Goal: Information Seeking & Learning: Understand process/instructions

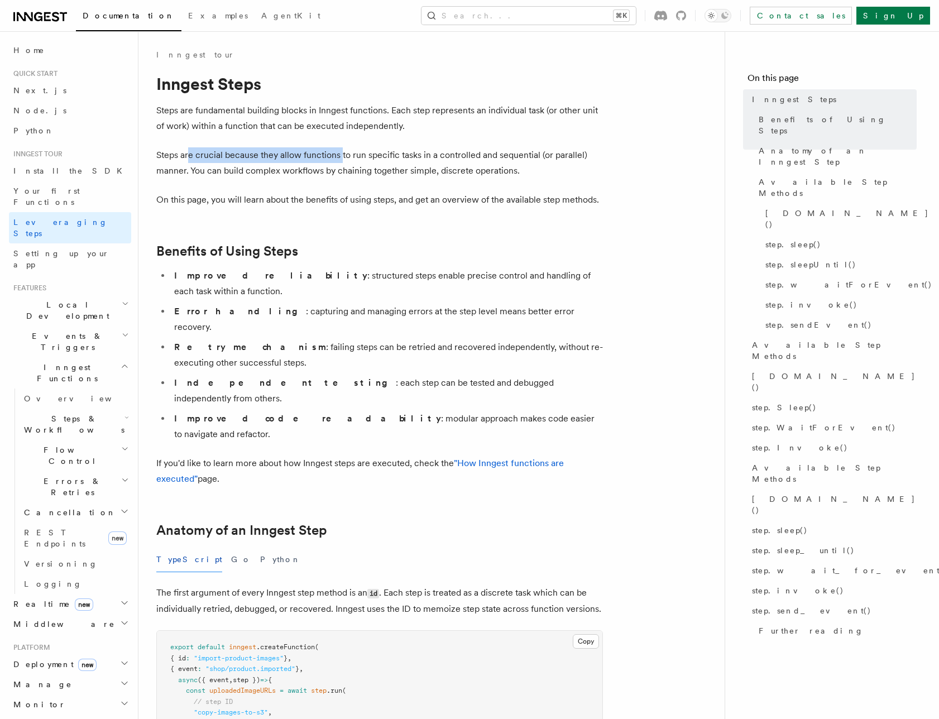
drag, startPoint x: 232, startPoint y: 156, endPoint x: 409, endPoint y: 152, distance: 177.1
click at [381, 153] on p "Steps are crucial because they allow functions to run specific tasks in a contr…" at bounding box center [379, 162] width 447 height 31
click at [437, 151] on p "Steps are crucial because they allow functions to run specific tasks in a contr…" at bounding box center [379, 162] width 447 height 31
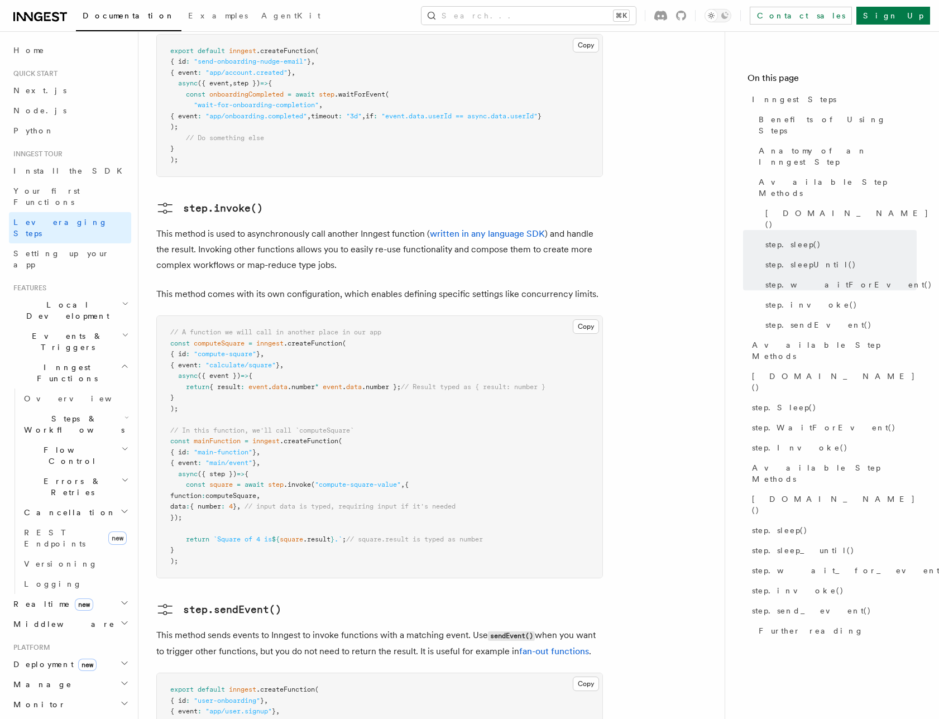
scroll to position [2054, 0]
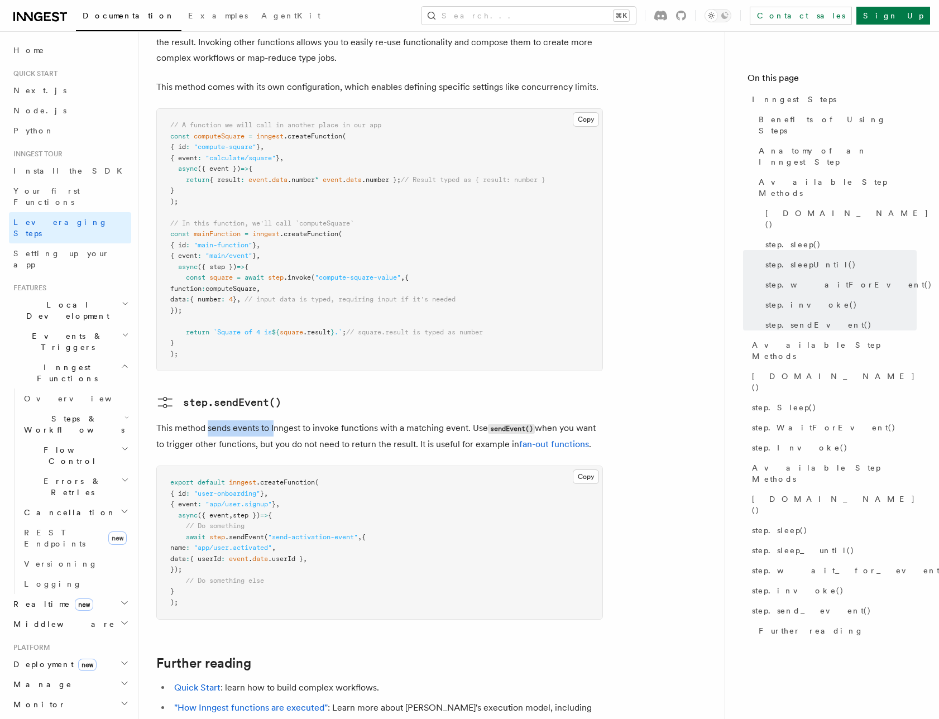
drag, startPoint x: 207, startPoint y: 350, endPoint x: 405, endPoint y: 355, distance: 198.3
click at [335, 421] on p "This method sends events to Inngest to invoke functions with a matching event. …" at bounding box center [379, 437] width 447 height 32
click at [405, 421] on p "This method sends events to Inngest to invoke functions with a matching event. …" at bounding box center [379, 437] width 447 height 32
drag, startPoint x: 164, startPoint y: 348, endPoint x: 380, endPoint y: 354, distance: 216.2
click at [374, 421] on p "This method sends events to Inngest to invoke functions with a matching event. …" at bounding box center [379, 437] width 447 height 32
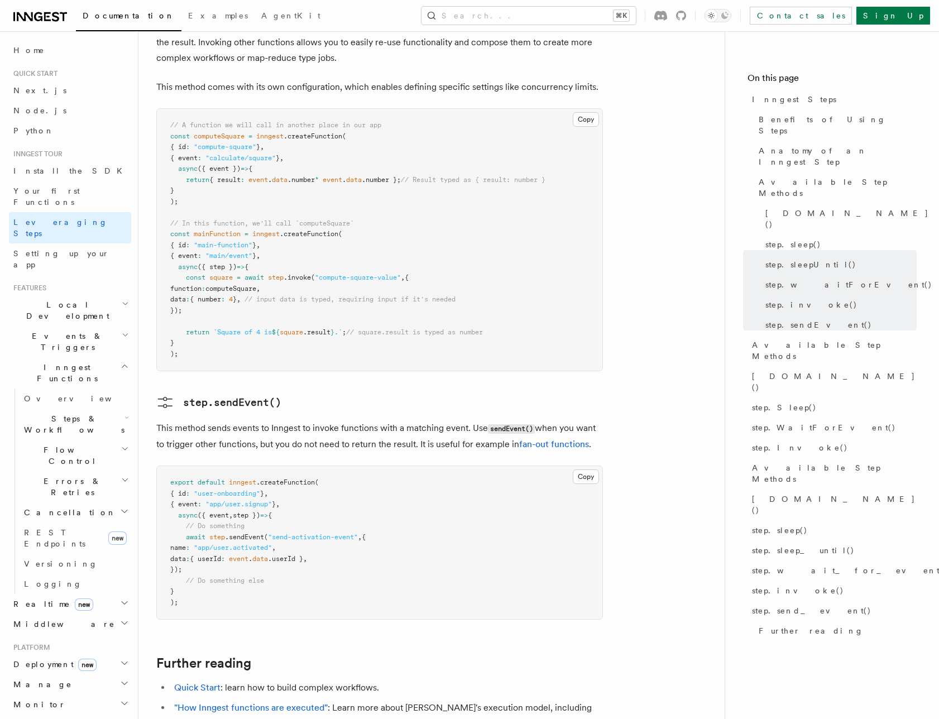
click at [380, 421] on p "This method sends events to Inngest to invoke functions with a matching event. …" at bounding box center [379, 437] width 447 height 32
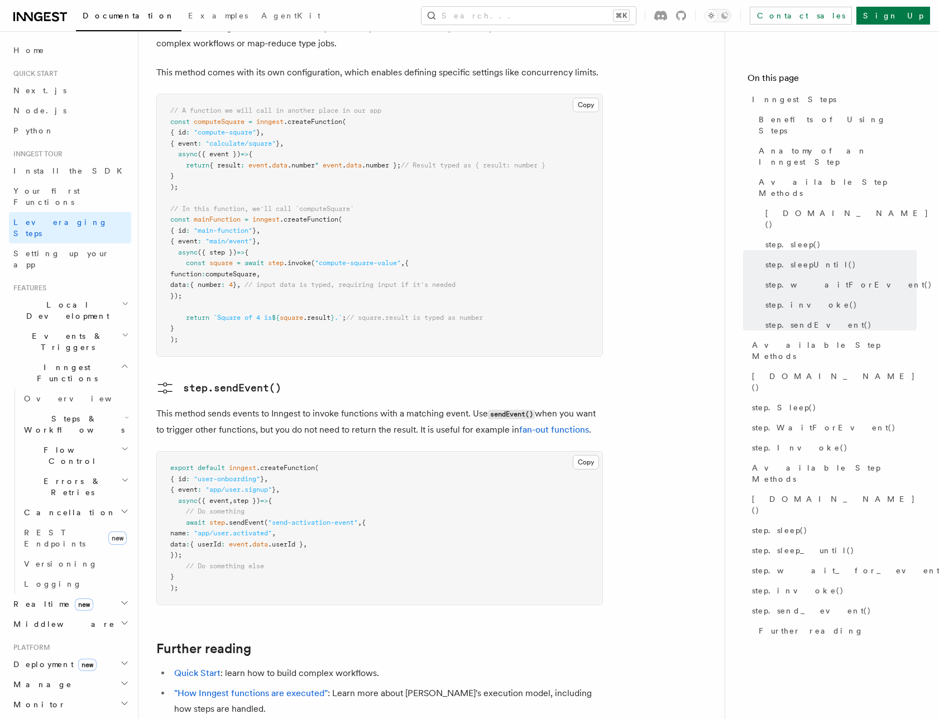
drag, startPoint x: 182, startPoint y: 425, endPoint x: 255, endPoint y: 495, distance: 101.1
click at [255, 495] on pre "export default inngest .createFunction ( { id : "user-onboarding" } , { event :…" at bounding box center [380, 528] width 446 height 153
click at [249, 541] on span "event" at bounding box center [239, 545] width 20 height 8
click at [249, 519] on span ".sendEvent" at bounding box center [244, 523] width 39 height 8
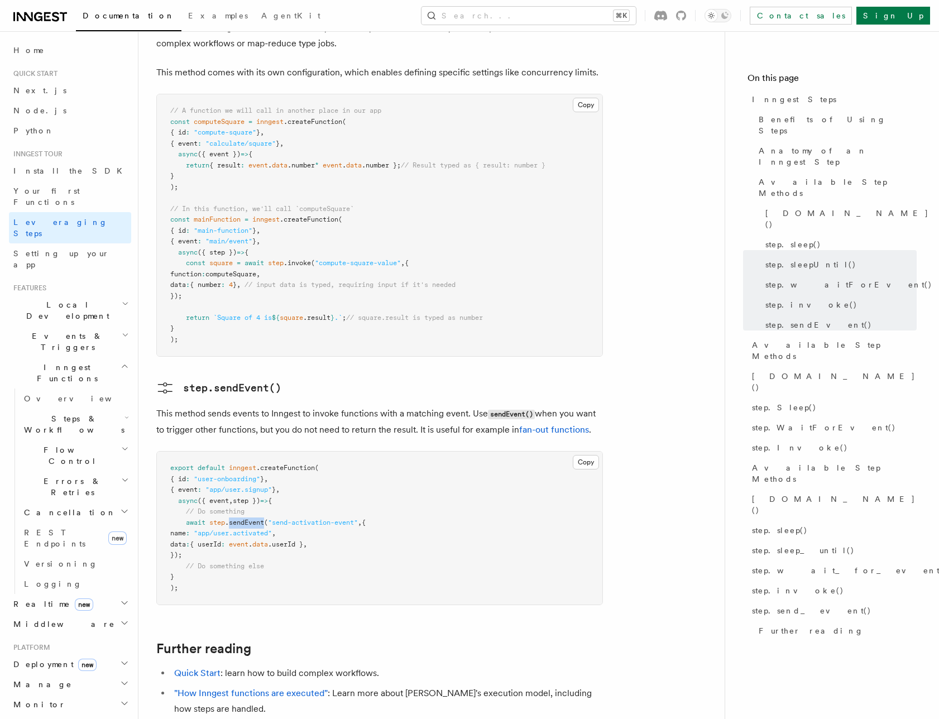
copy span "sendEvent"
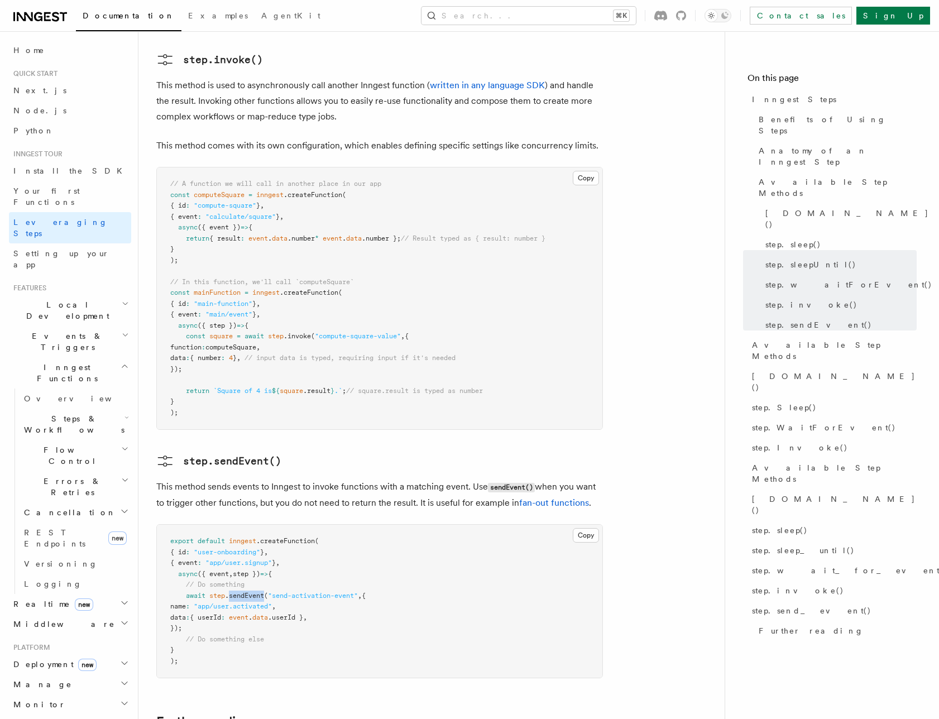
scroll to position [2002, 0]
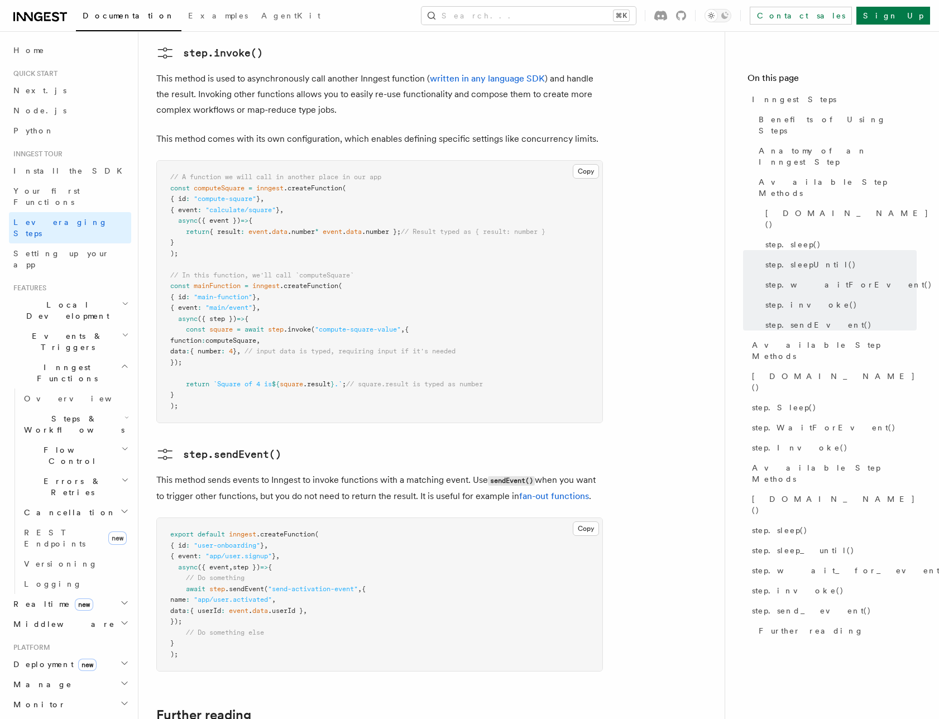
click at [402, 333] on pre "// A function we will call in another place in our app const computeSquare = in…" at bounding box center [380, 292] width 446 height 262
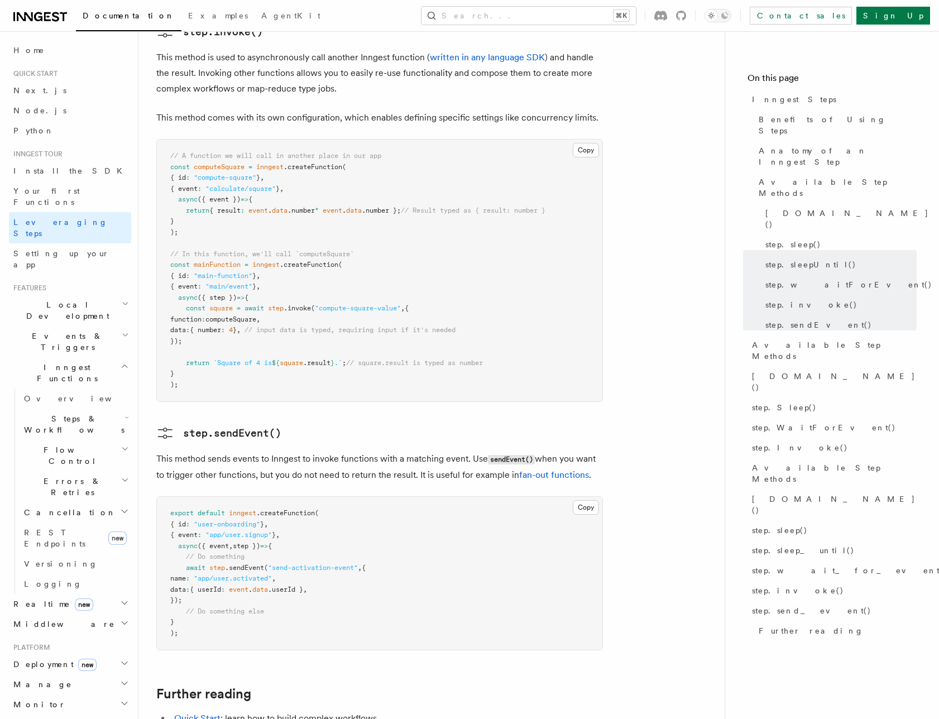
scroll to position [2206, 0]
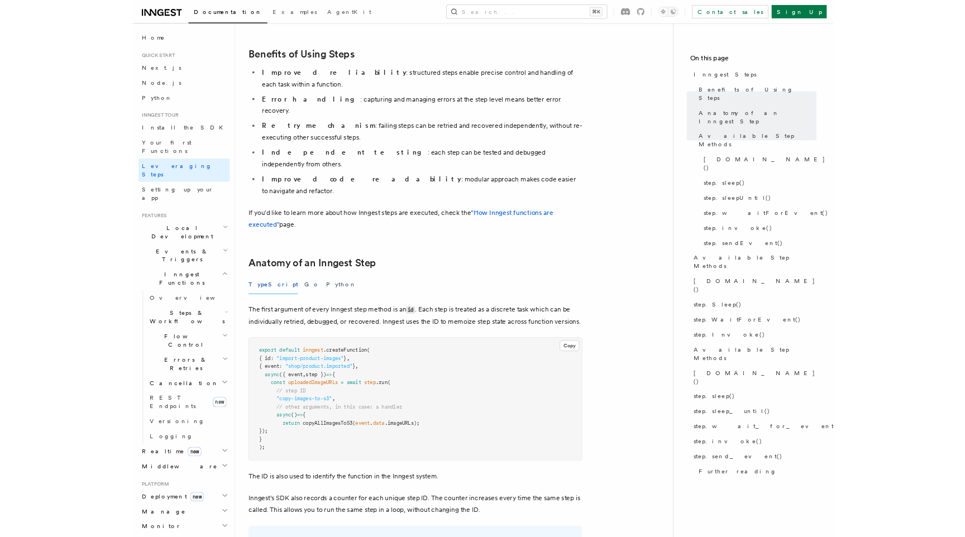
scroll to position [88, 0]
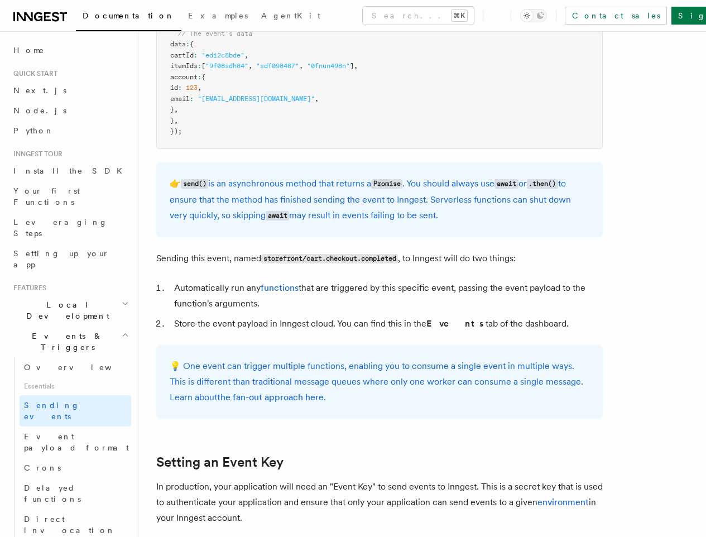
scroll to position [490, 0]
